Goal: Information Seeking & Learning: Check status

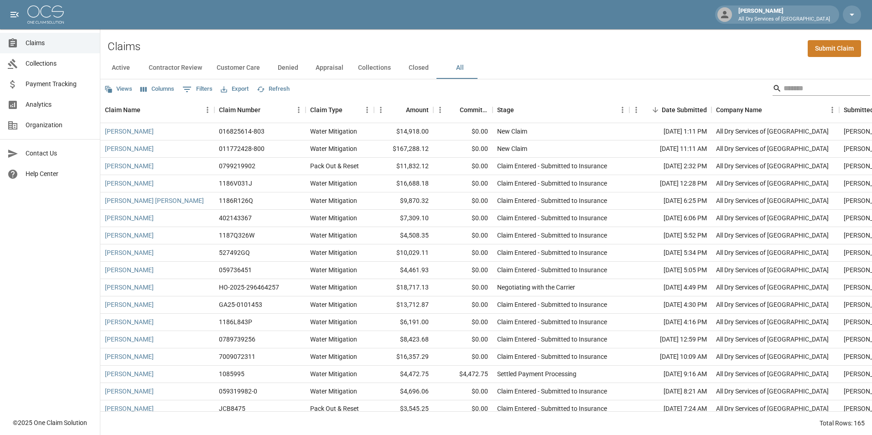
click at [811, 89] on input "Search" at bounding box center [819, 88] width 73 height 15
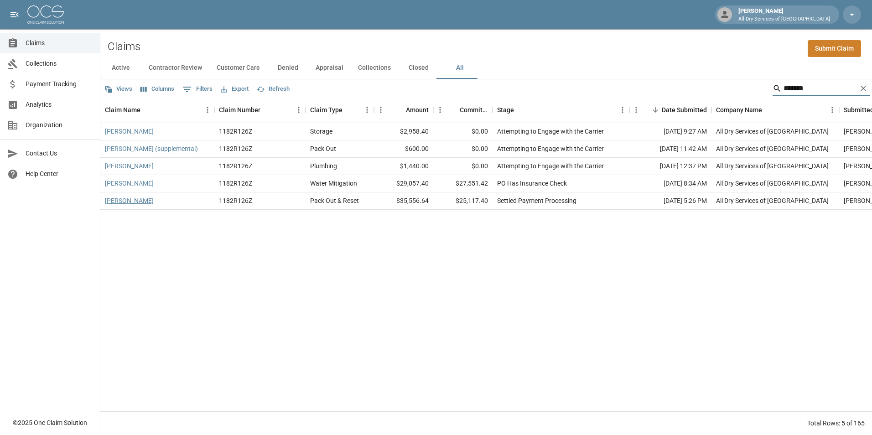
type input "*******"
click at [139, 199] on link "[PERSON_NAME]" at bounding box center [129, 200] width 49 height 9
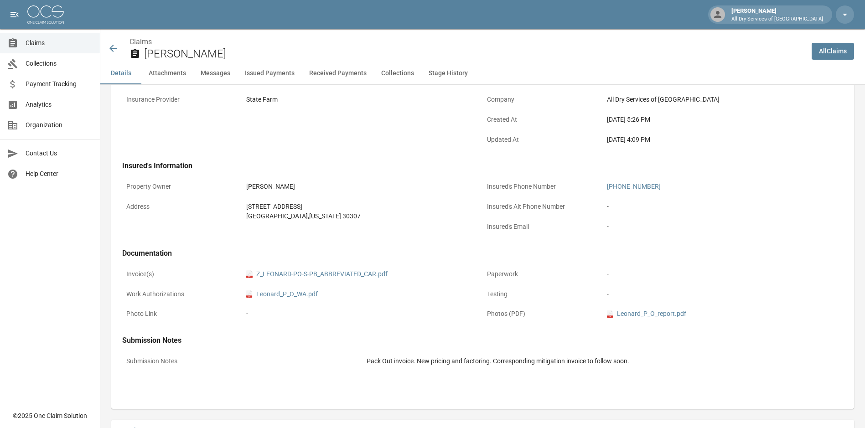
scroll to position [182, 0]
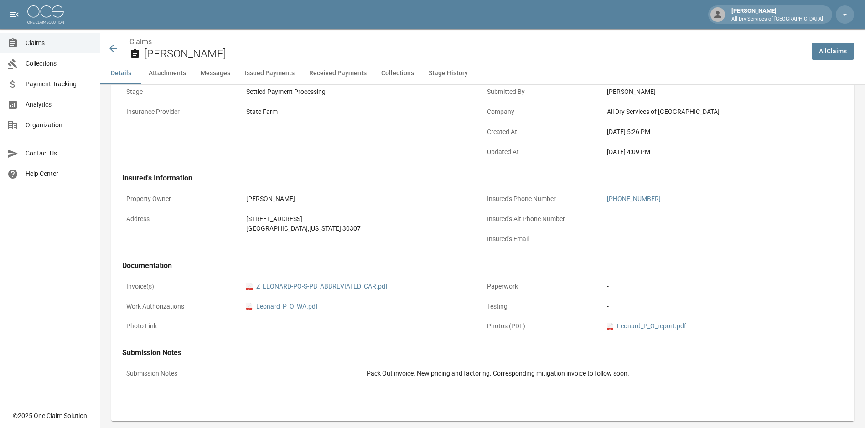
click at [57, 43] on span "Claims" at bounding box center [59, 43] width 67 height 10
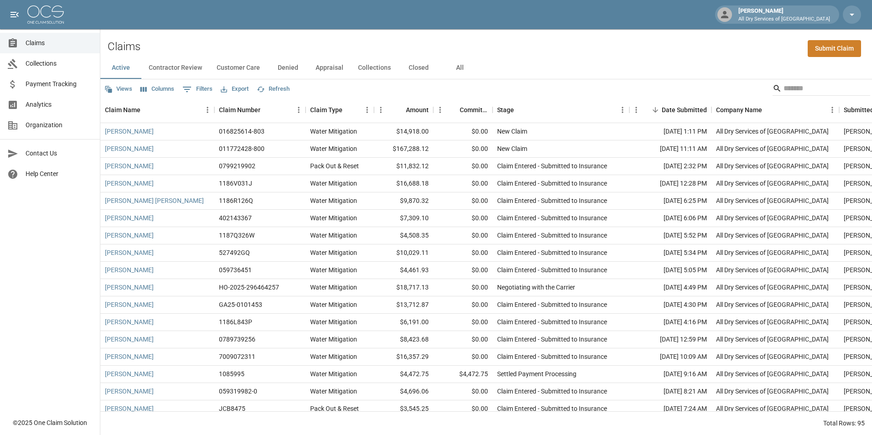
click at [296, 67] on button "Denied" at bounding box center [287, 68] width 41 height 22
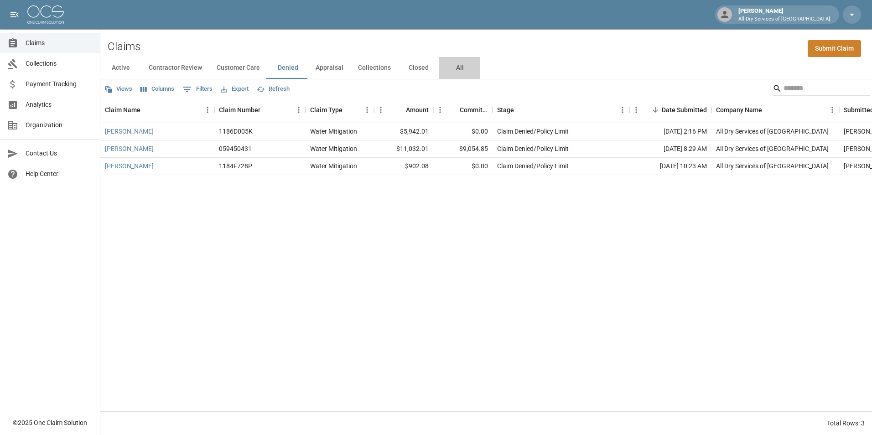
click at [458, 67] on button "All" at bounding box center [459, 68] width 41 height 22
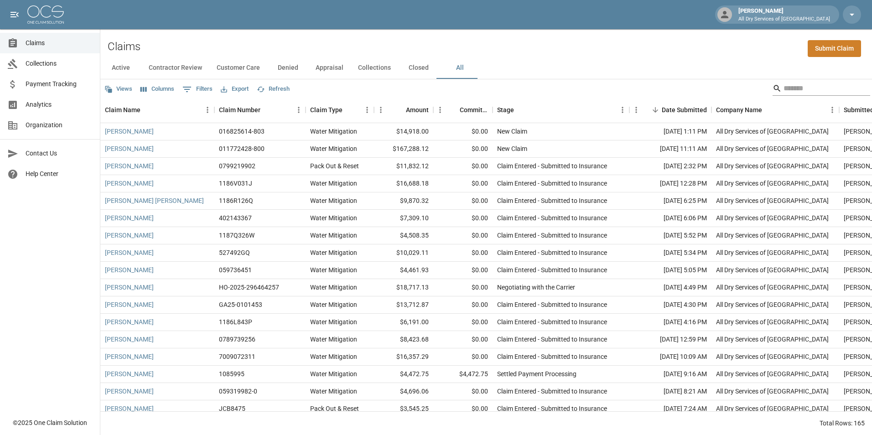
click at [796, 89] on input "Search" at bounding box center [819, 88] width 73 height 15
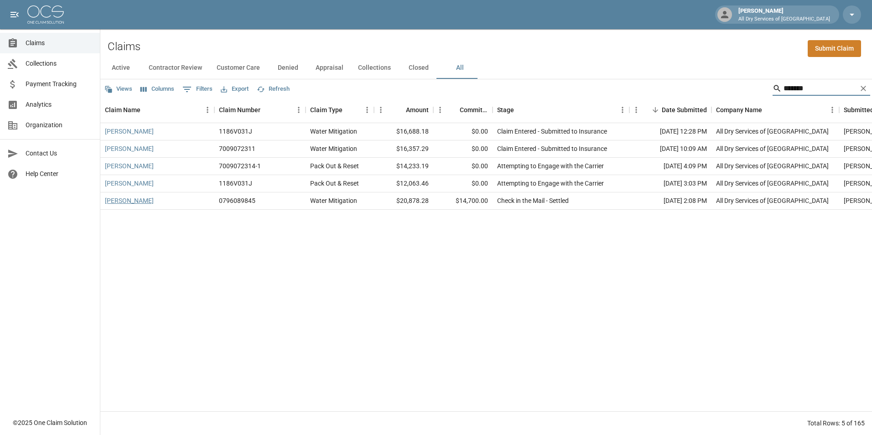
type input "*******"
click at [143, 201] on link "[PERSON_NAME]" at bounding box center [129, 200] width 49 height 9
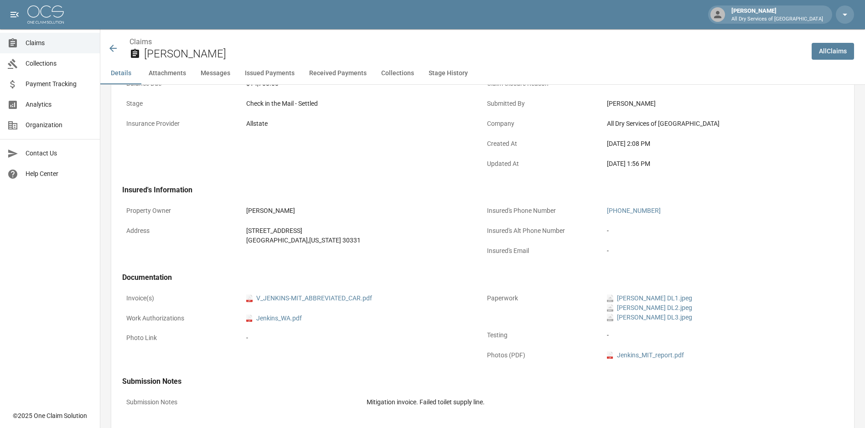
scroll to position [182, 0]
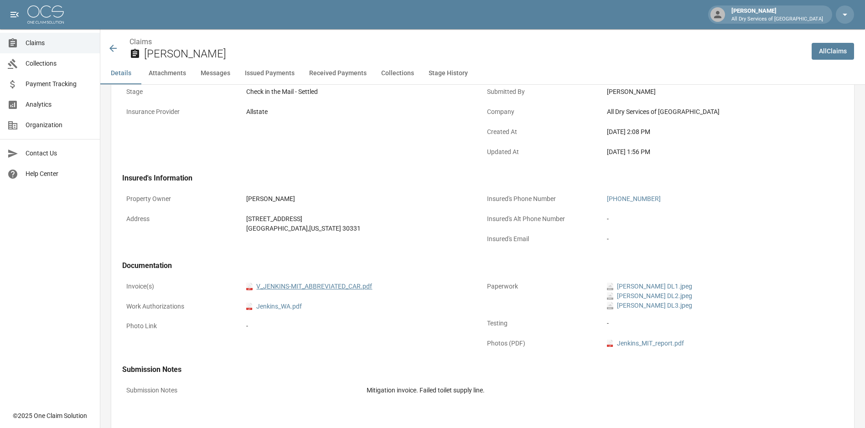
click at [323, 284] on link "pdf V_JENKINS-MIT_ABBREVIATED_CAR.pdf" at bounding box center [309, 287] width 126 height 10
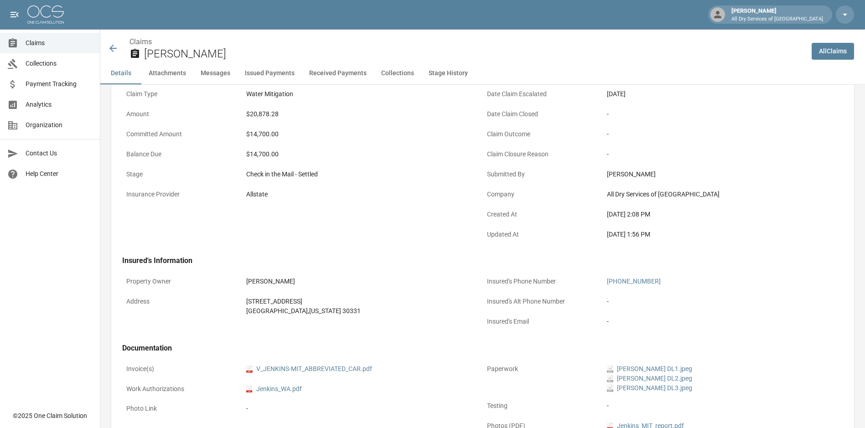
scroll to position [0, 0]
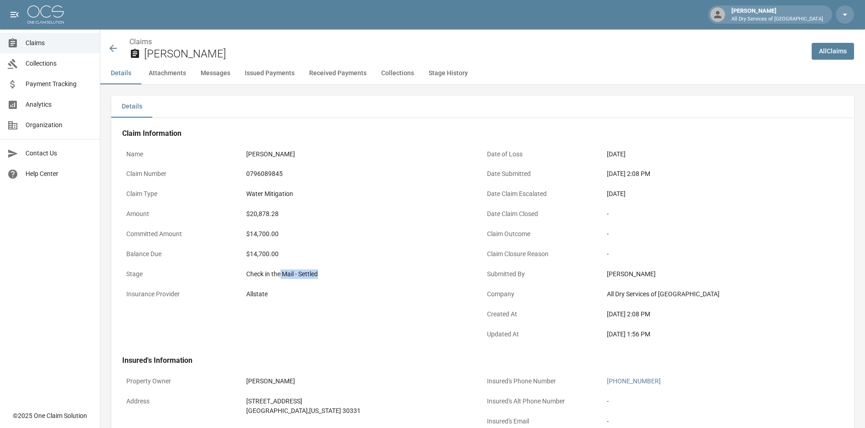
drag, startPoint x: 332, startPoint y: 272, endPoint x: 283, endPoint y: 277, distance: 49.5
click at [283, 277] on div "Check in the Mail - Settled" at bounding box center [362, 274] width 232 height 10
drag, startPoint x: 684, startPoint y: 339, endPoint x: 612, endPoint y: 339, distance: 71.6
click at [612, 339] on div "[DATE] 1:56 PM" at bounding box center [723, 334] width 240 height 18
click at [396, 186] on div "Water Mitigation" at bounding box center [362, 194] width 240 height 18
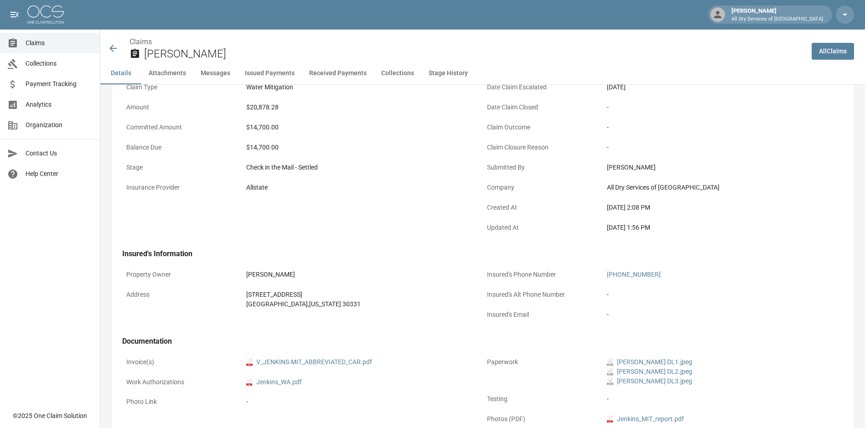
scroll to position [137, 0]
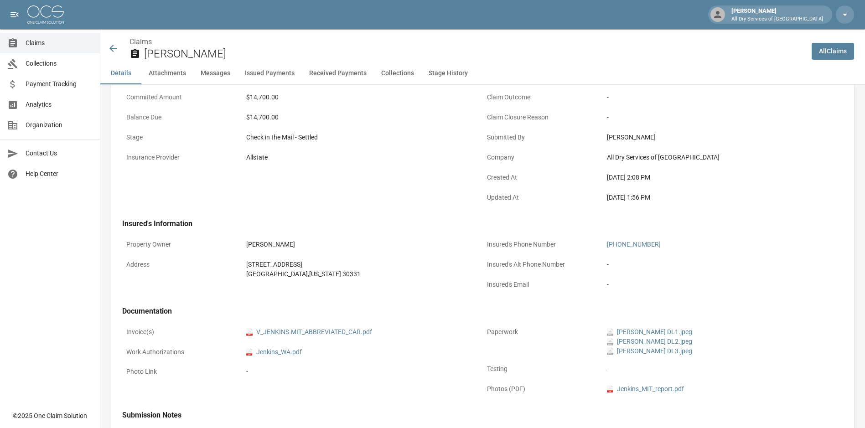
click at [68, 38] on span "Claims" at bounding box center [59, 43] width 67 height 10
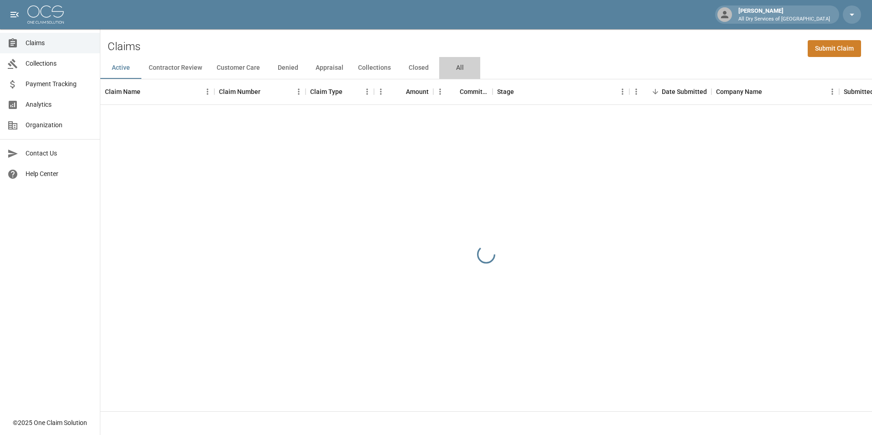
click at [458, 67] on button "All" at bounding box center [459, 68] width 41 height 22
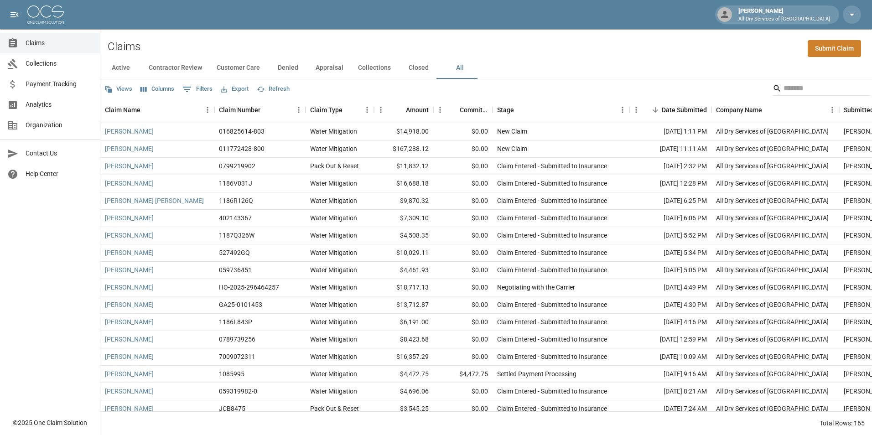
click at [67, 108] on span "Analytics" at bounding box center [59, 105] width 67 height 10
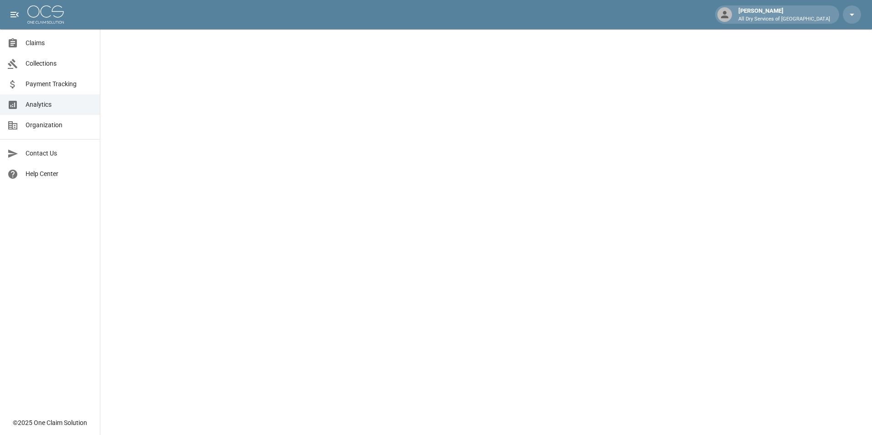
click at [80, 61] on span "Collections" at bounding box center [59, 64] width 67 height 10
